Goal: Task Accomplishment & Management: Use online tool/utility

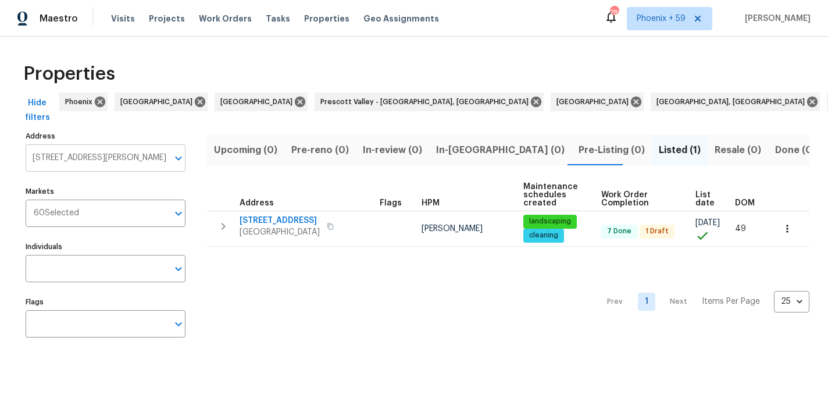
click at [116, 154] on input "[STREET_ADDRESS][PERSON_NAME]" at bounding box center [97, 157] width 142 height 27
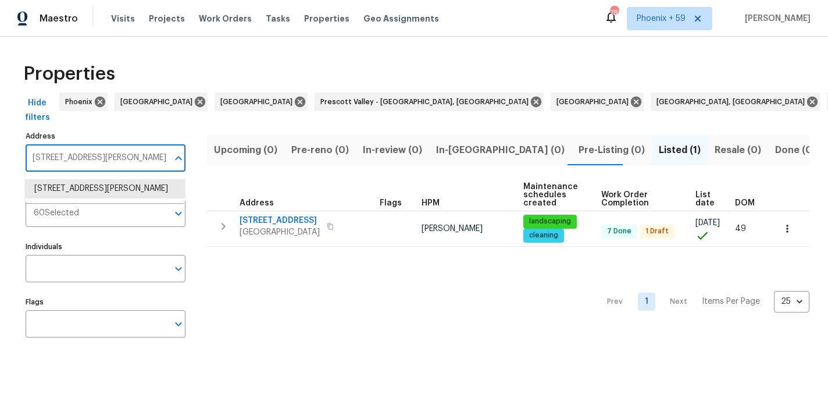
paste input "[STREET_ADDRESS]"
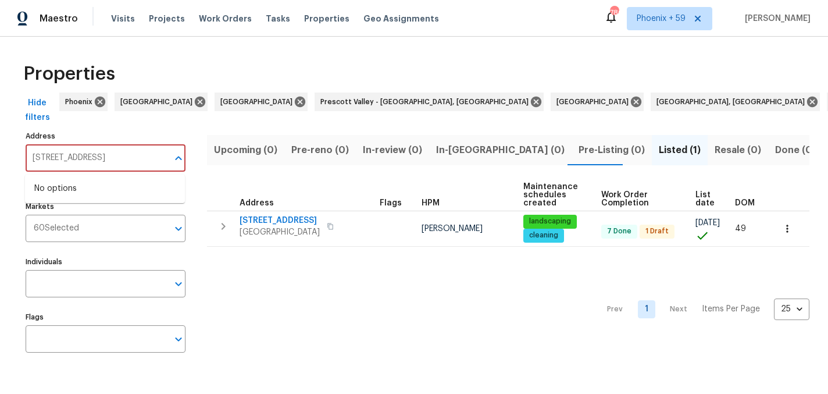
click at [116, 160] on input "[STREET_ADDRESS]" at bounding box center [97, 157] width 142 height 27
paste input "text"
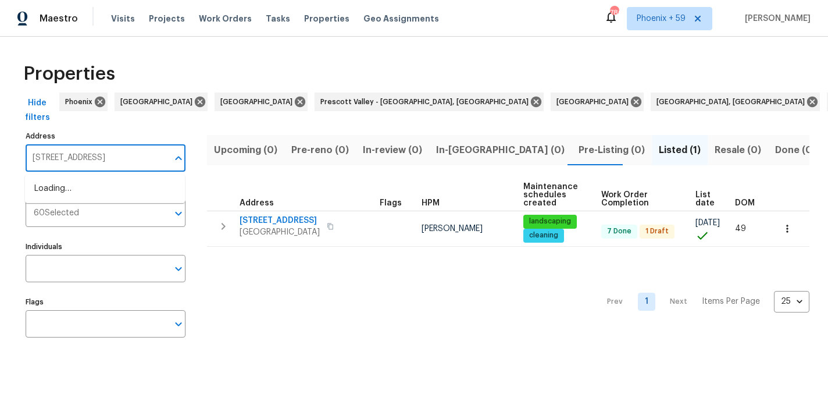
type input "[STREET_ADDRESS]"
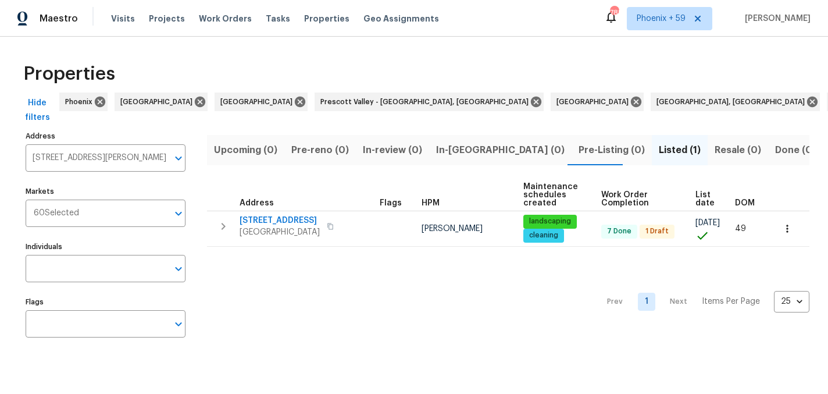
click at [108, 162] on input "[STREET_ADDRESS][PERSON_NAME]" at bounding box center [97, 157] width 142 height 27
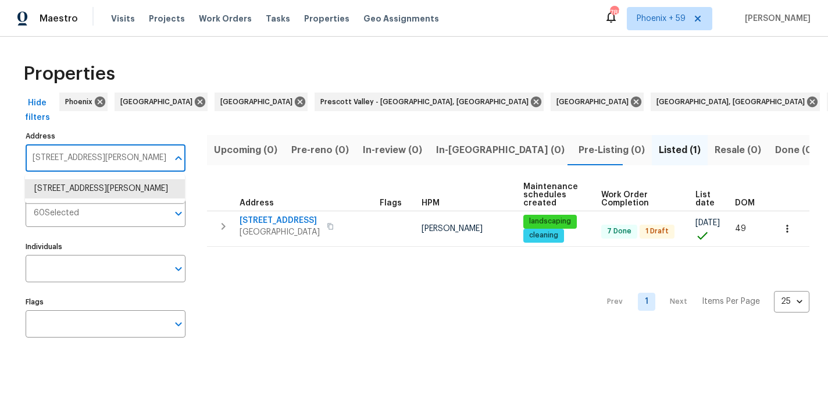
paste input "[STREET_ADDRESS]"
type input "[STREET_ADDRESS]"
click at [115, 191] on li "11301 Mansfield Crossing Ct North Chesterfield VA 23236" at bounding box center [105, 188] width 160 height 19
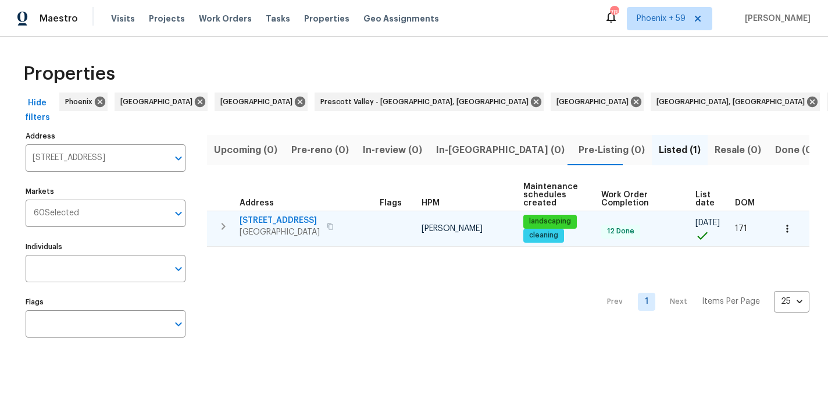
click at [298, 219] on span "[STREET_ADDRESS]" at bounding box center [280, 221] width 80 height 12
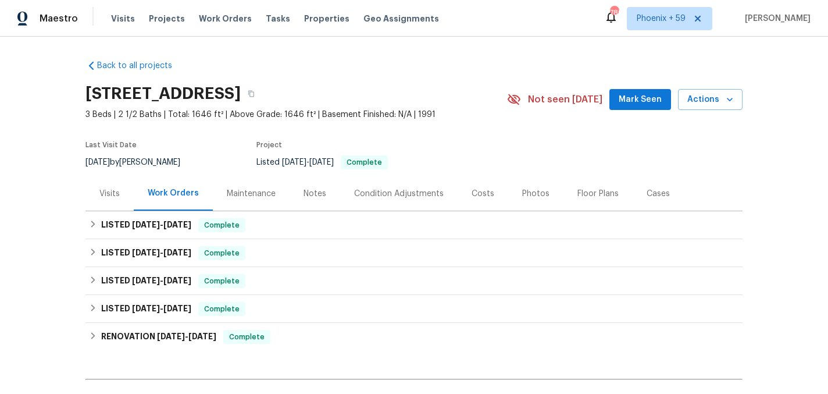
click at [247, 194] on div "Maintenance" at bounding box center [251, 193] width 77 height 34
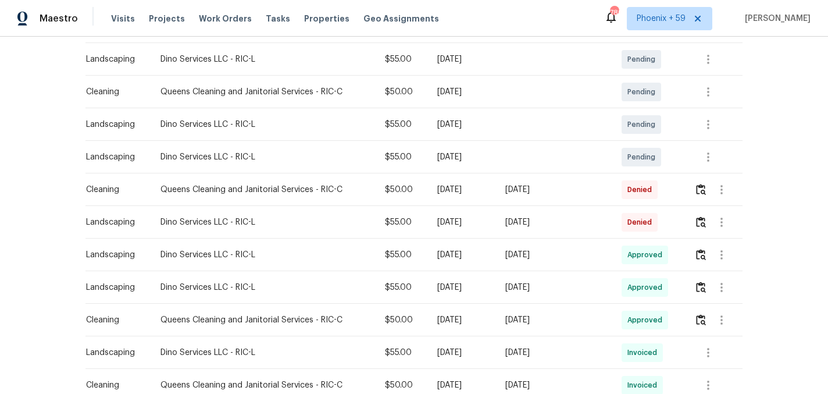
scroll to position [216, 0]
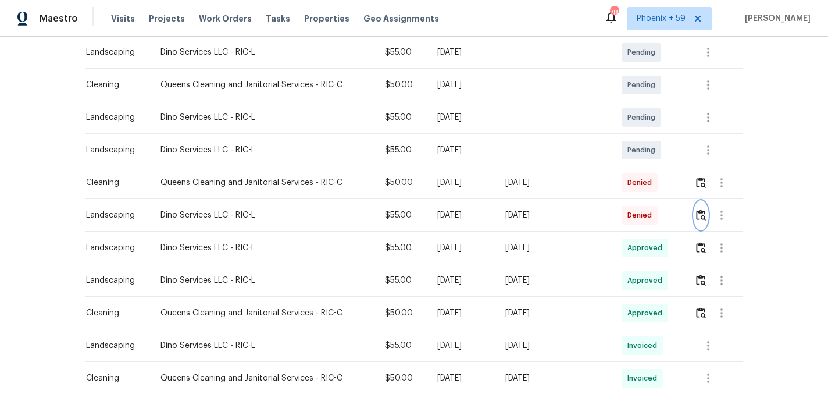
click at [702, 220] on img "button" at bounding box center [701, 214] width 10 height 11
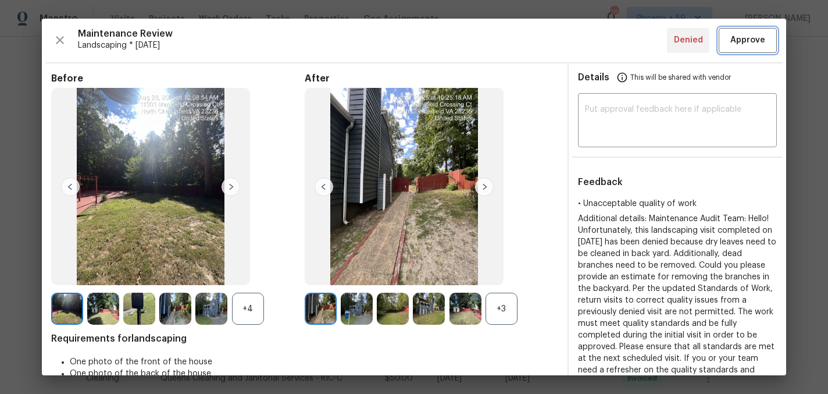
click at [759, 41] on span "Approve" at bounding box center [747, 40] width 35 height 15
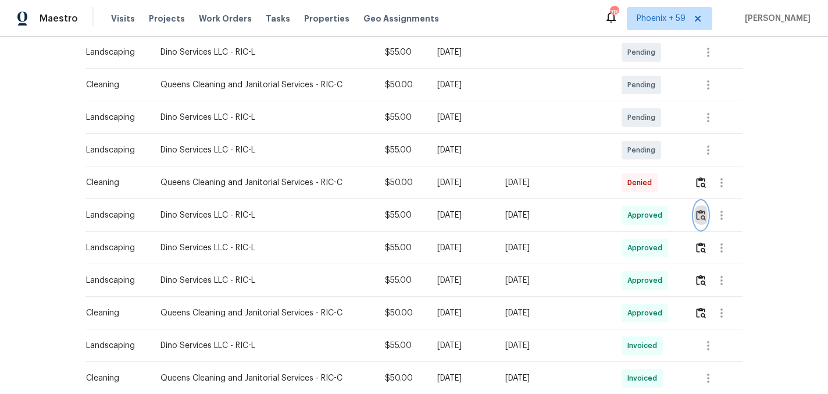
click at [698, 220] on img "button" at bounding box center [701, 214] width 10 height 11
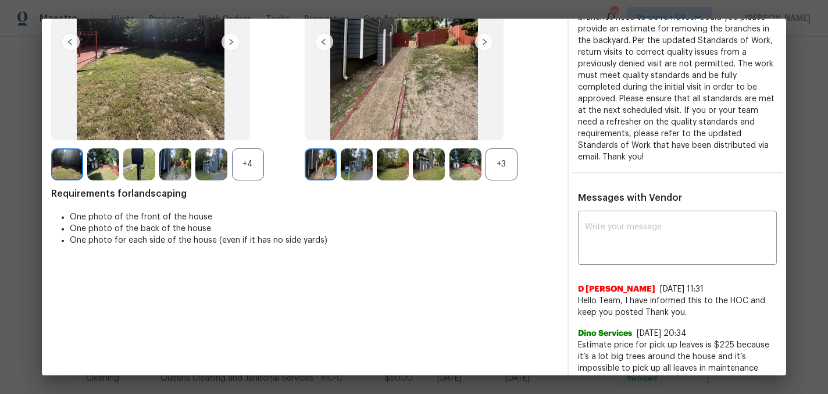
scroll to position [173, 0]
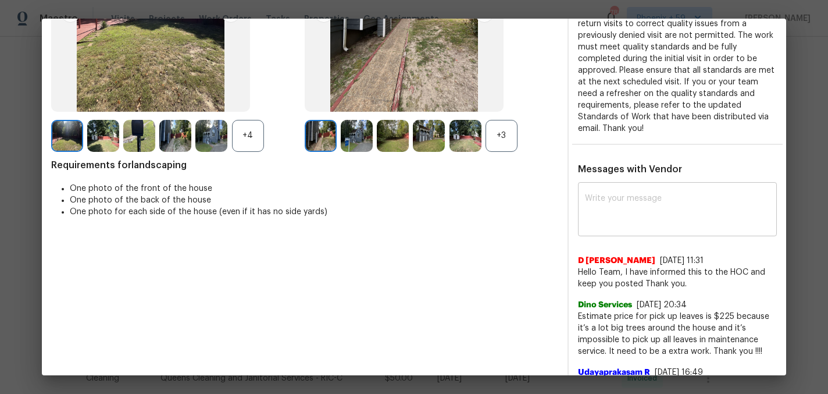
click at [635, 214] on textarea at bounding box center [677, 210] width 185 height 33
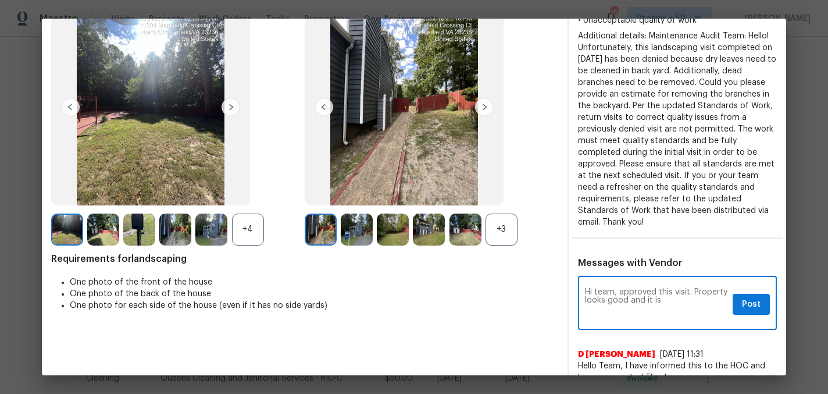
scroll to position [79, 0]
type textarea "Hi team, approved this visit. Property looks good and it is approved per our SO…"
click at [740, 294] on button "Post" at bounding box center [751, 305] width 37 height 22
